Goal: Task Accomplishment & Management: Manage account settings

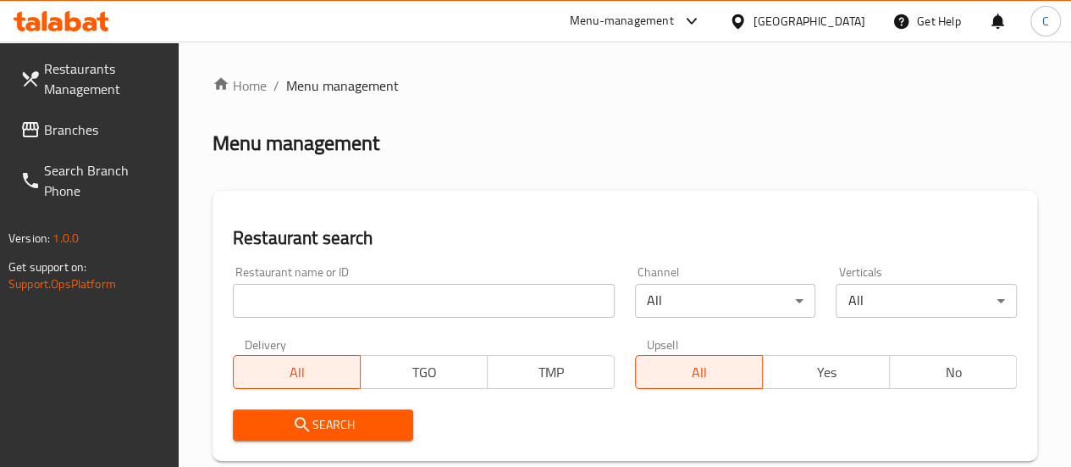
click at [372, 301] on input "search" at bounding box center [424, 301] width 382 height 34
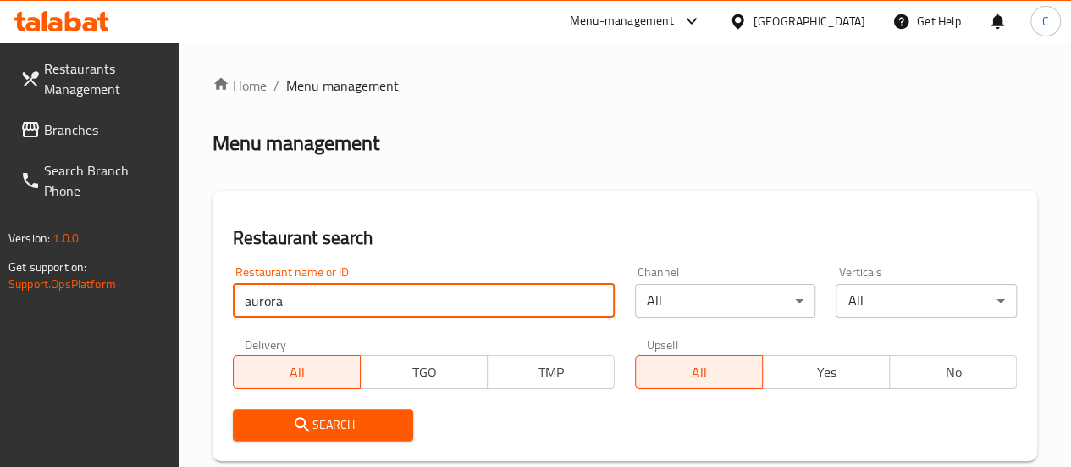
type input "aurora"
click button "Search" at bounding box center [323, 424] width 181 height 31
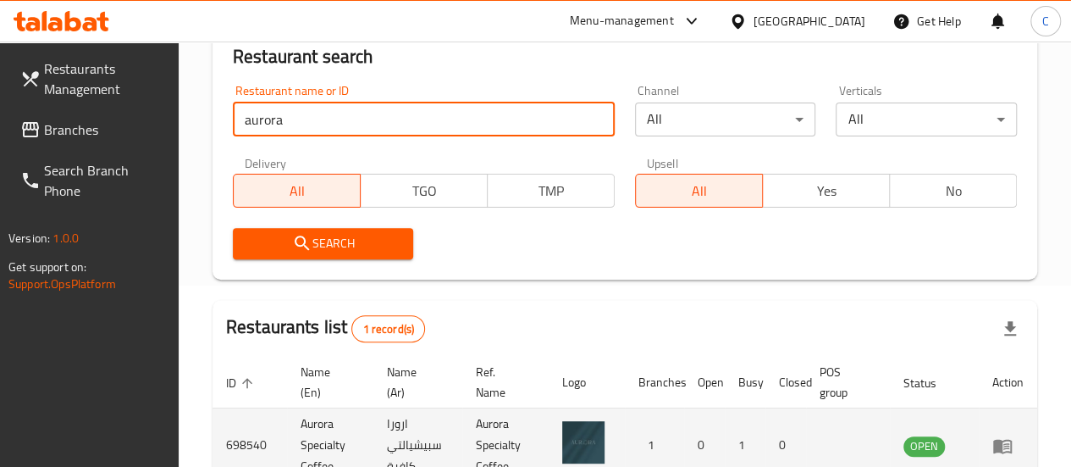
scroll to position [289, 0]
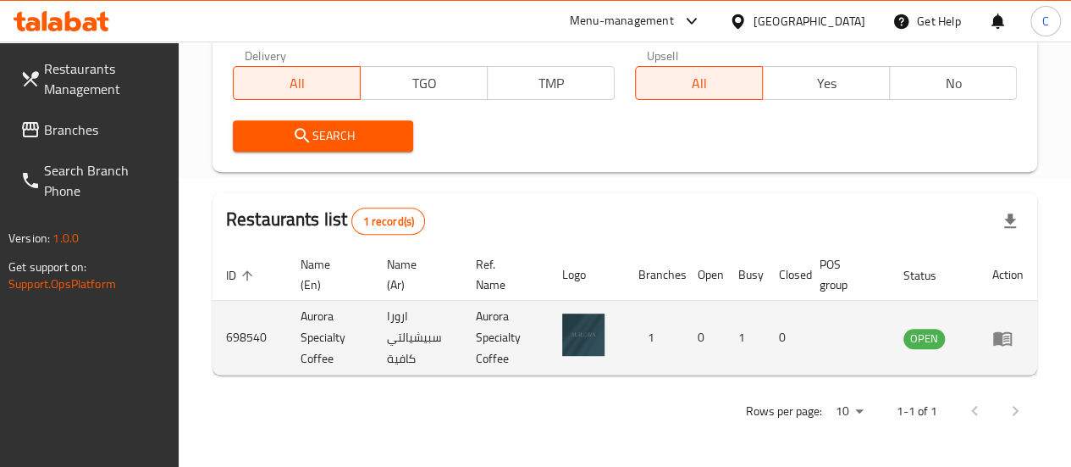
click at [991, 341] on td "enhanced table" at bounding box center [1008, 338] width 58 height 75
click at [1009, 337] on icon "enhanced table" at bounding box center [1002, 338] width 20 height 20
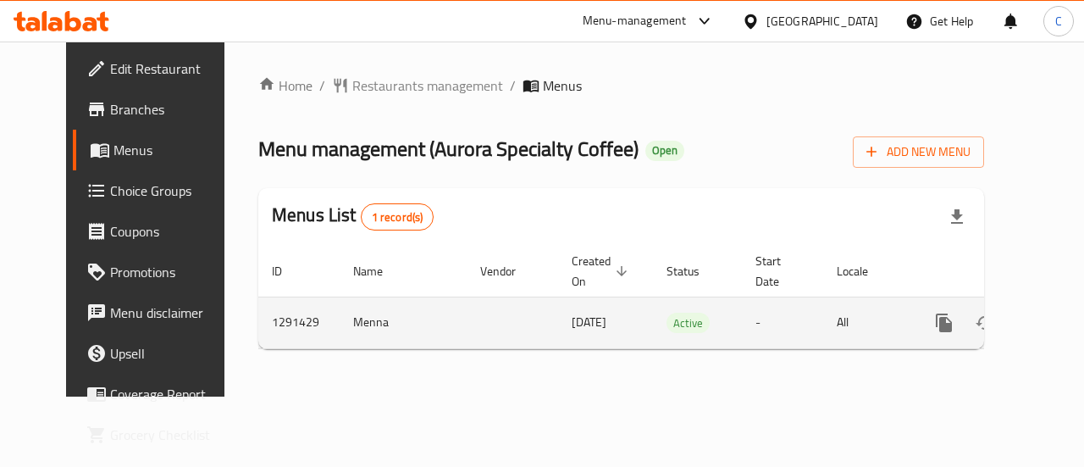
click at [1056, 329] on icon "enhanced table" at bounding box center [1066, 322] width 20 height 20
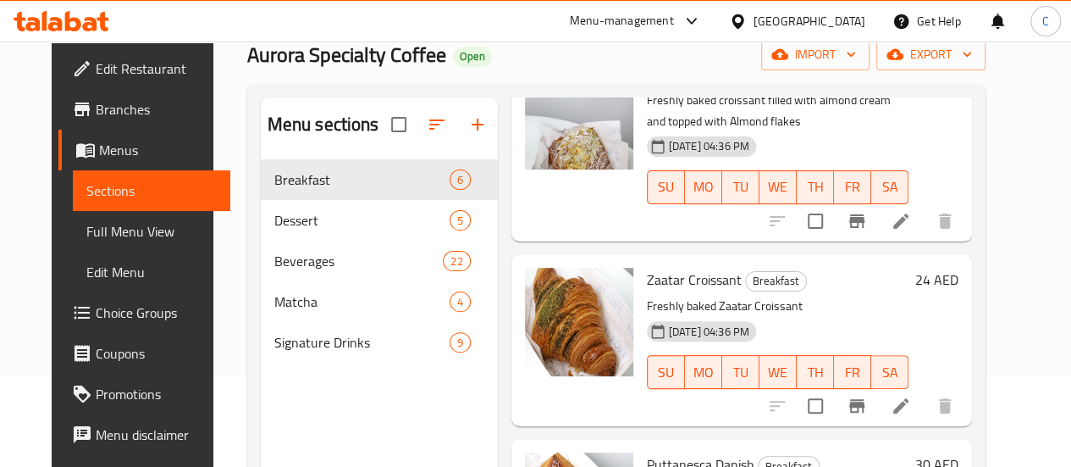
scroll to position [237, 0]
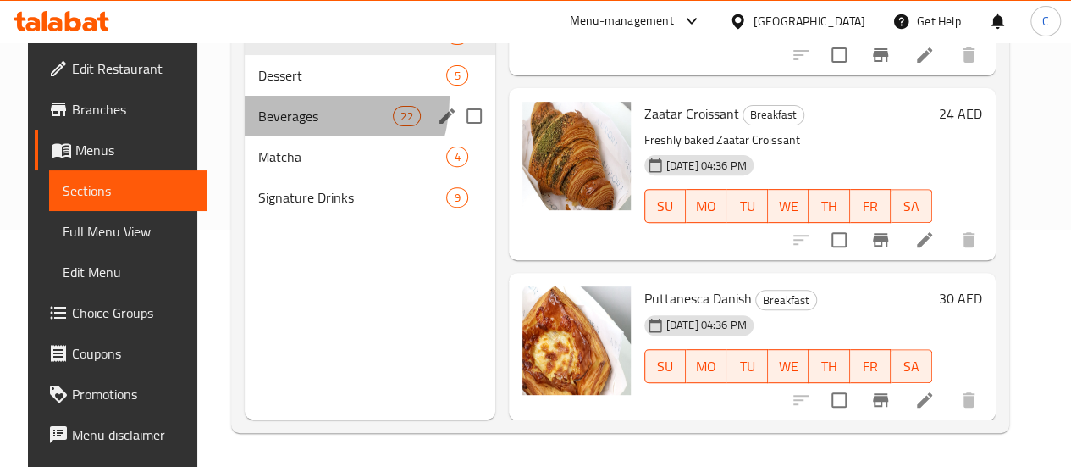
drag, startPoint x: 274, startPoint y: 122, endPoint x: 281, endPoint y: 108, distance: 15.1
click at [275, 119] on div "Breakfast 6 Dessert 5 Beverages 22 Matcha 4 Signature Drinks 9" at bounding box center [370, 115] width 251 height 203
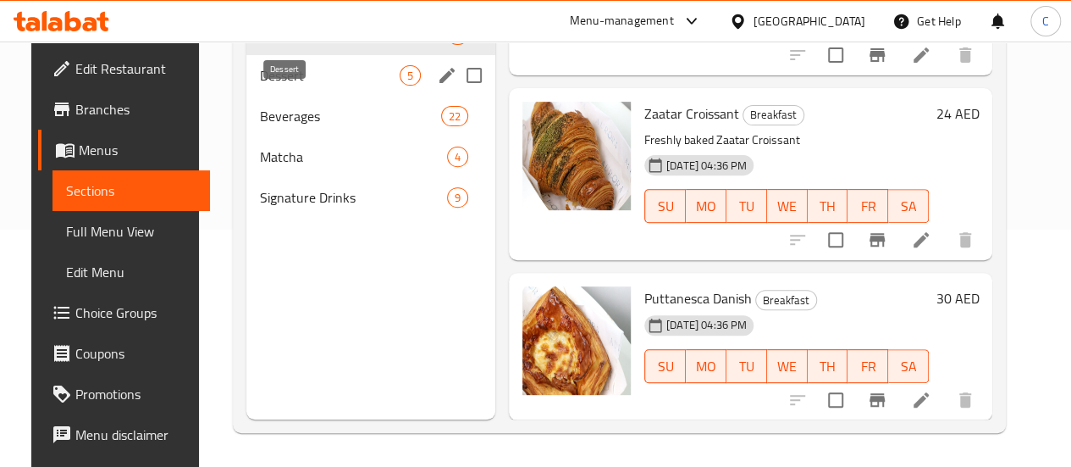
click at [285, 86] on span "Dessert" at bounding box center [330, 75] width 140 height 20
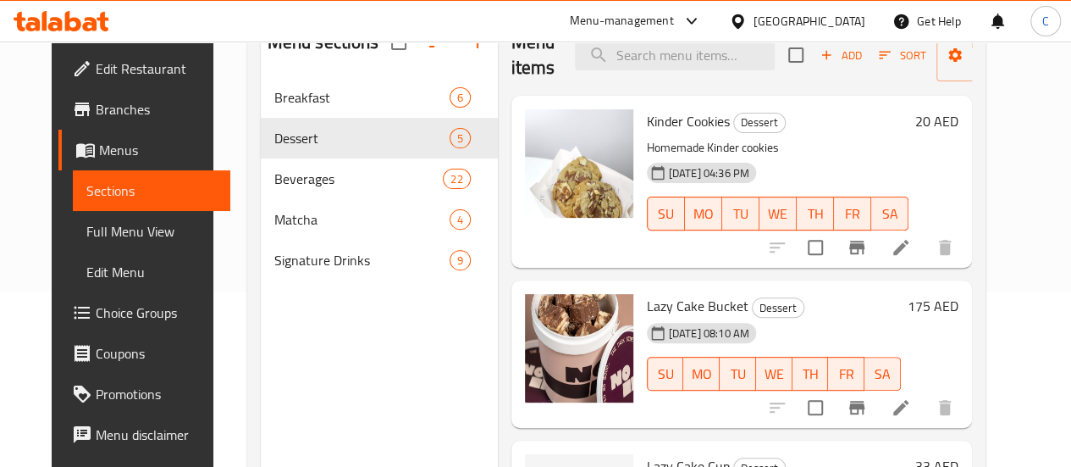
scroll to position [152, 0]
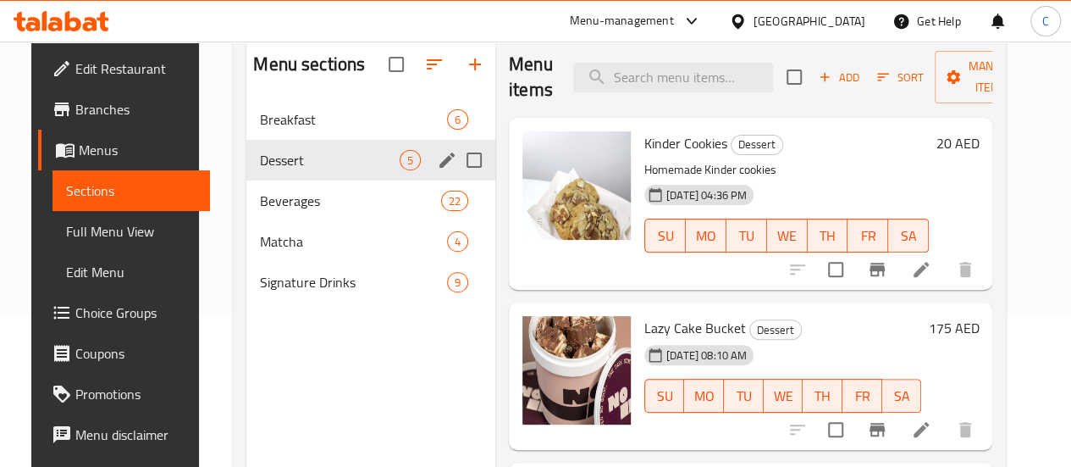
drag, startPoint x: 305, startPoint y: 207, endPoint x: 310, endPoint y: 216, distance: 9.9
click at [304, 207] on div "Beverages 22" at bounding box center [370, 200] width 249 height 41
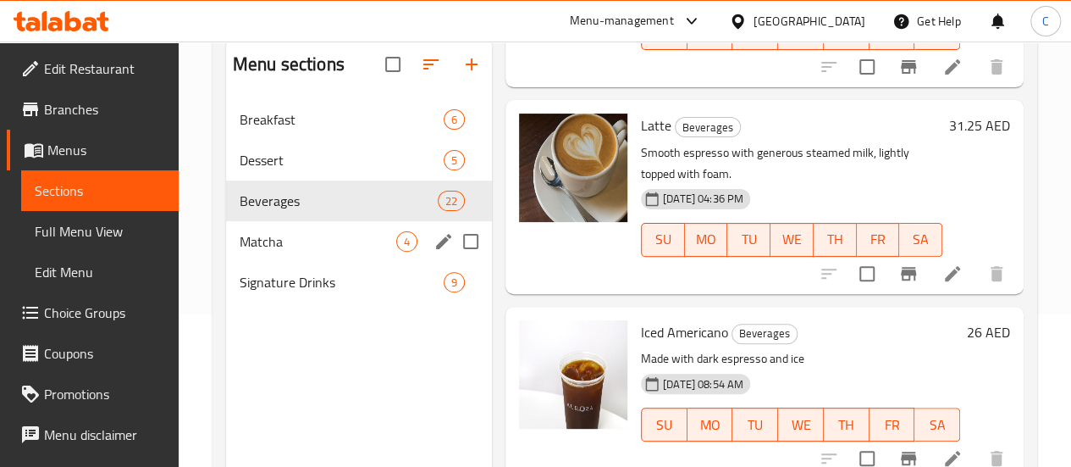
drag, startPoint x: 271, startPoint y: 269, endPoint x: 283, endPoint y: 272, distance: 12.1
click at [272, 252] on span "Matcha" at bounding box center [318, 241] width 157 height 20
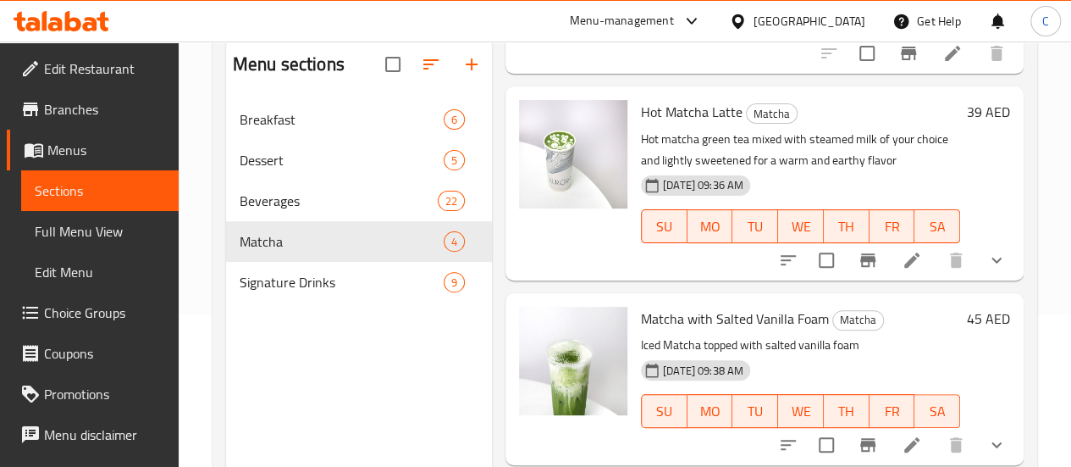
scroll to position [254, 0]
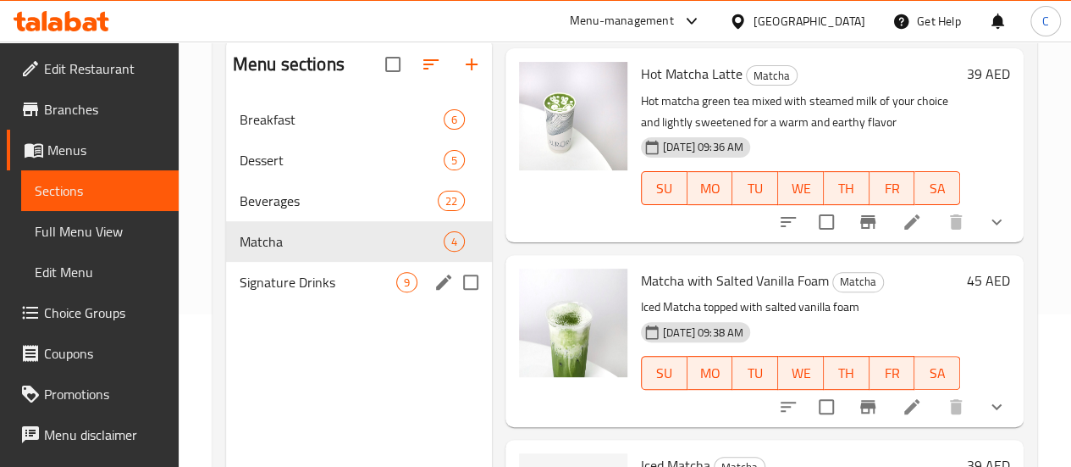
click at [272, 292] on span "Signature Drinks" at bounding box center [318, 282] width 157 height 20
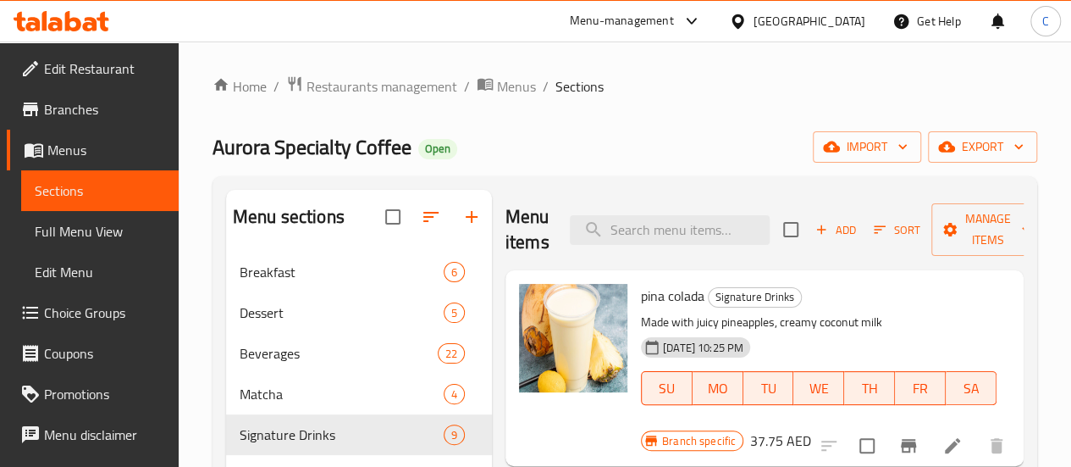
click at [605, 30] on div "Menu-management" at bounding box center [635, 21] width 159 height 41
click at [613, 28] on div "Menu-management" at bounding box center [622, 21] width 104 height 20
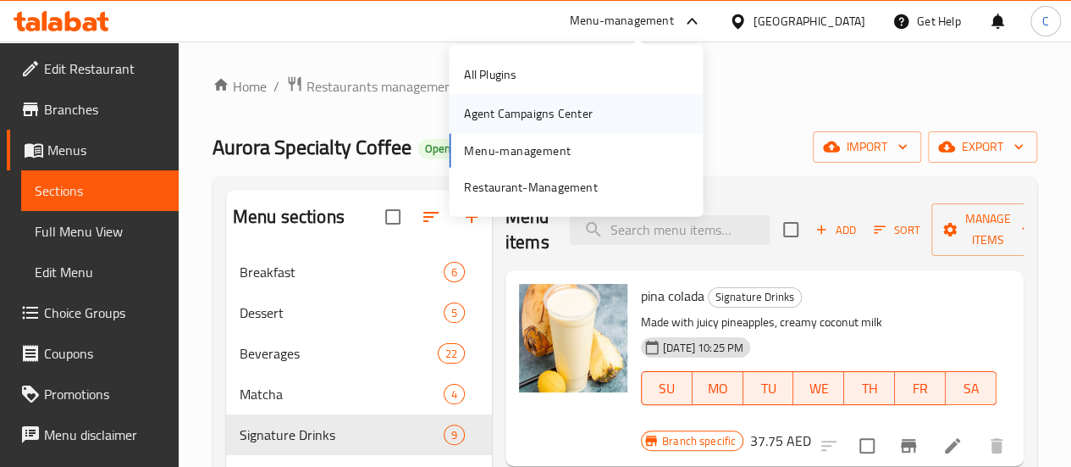
click at [558, 118] on div "Agent Campaigns Center" at bounding box center [528, 113] width 128 height 19
